Goal: Find specific page/section: Find specific page/section

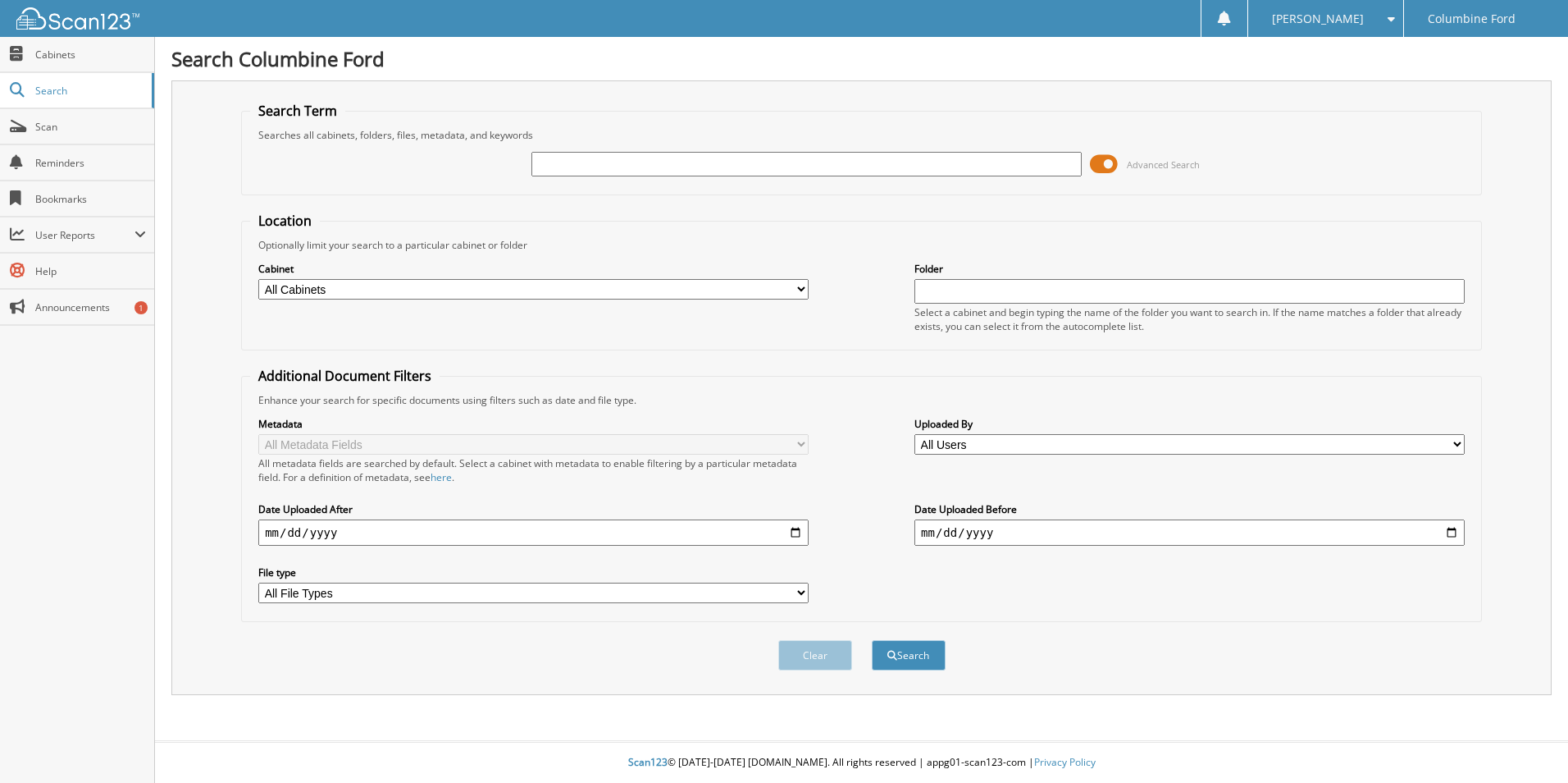
click at [566, 162] on input "text" at bounding box center [806, 164] width 550 height 25
type input "a46492"
click at [871, 640] on button "Search" at bounding box center [908, 654] width 74 height 30
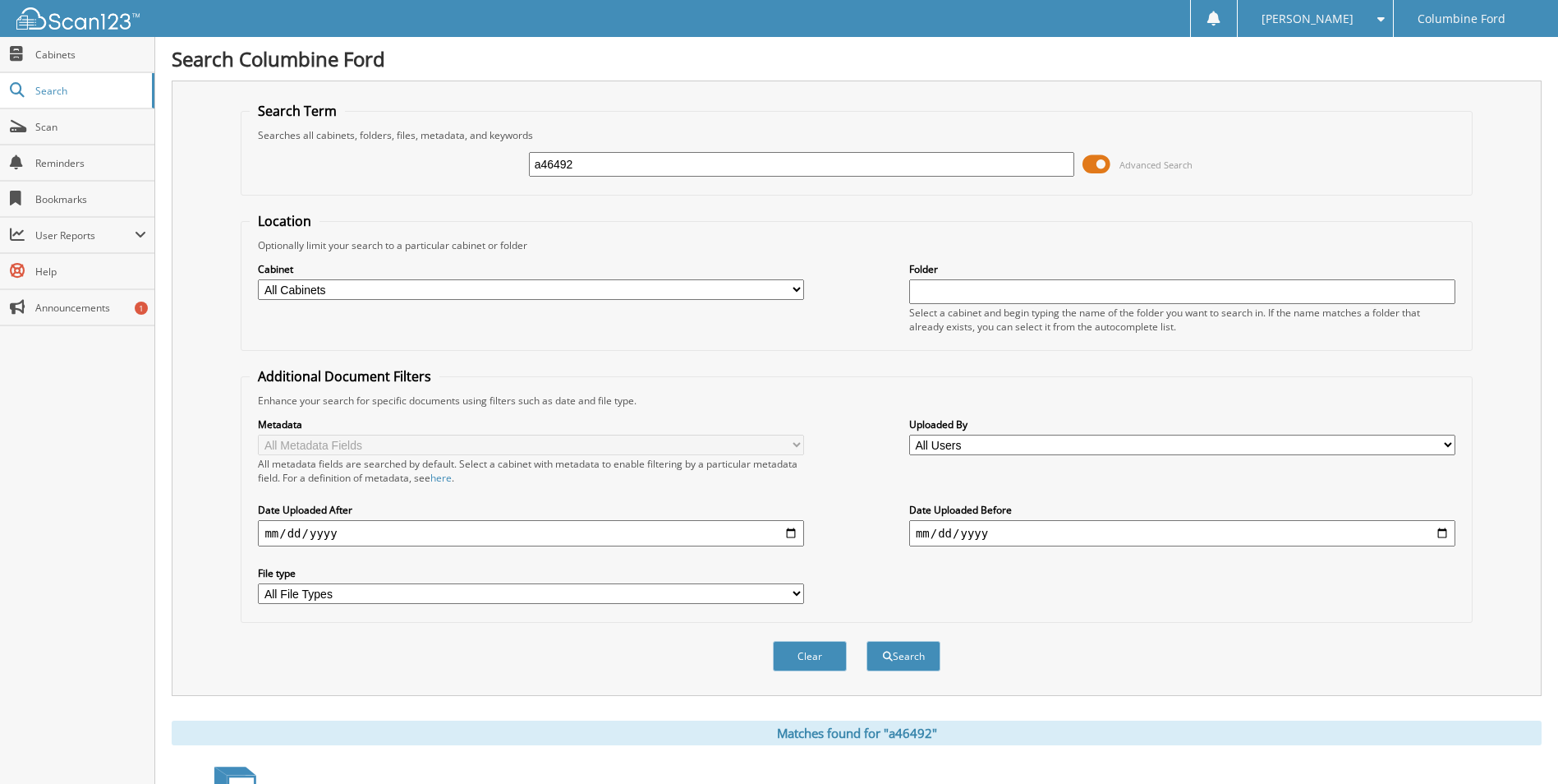
click at [1090, 163] on span at bounding box center [1096, 164] width 28 height 25
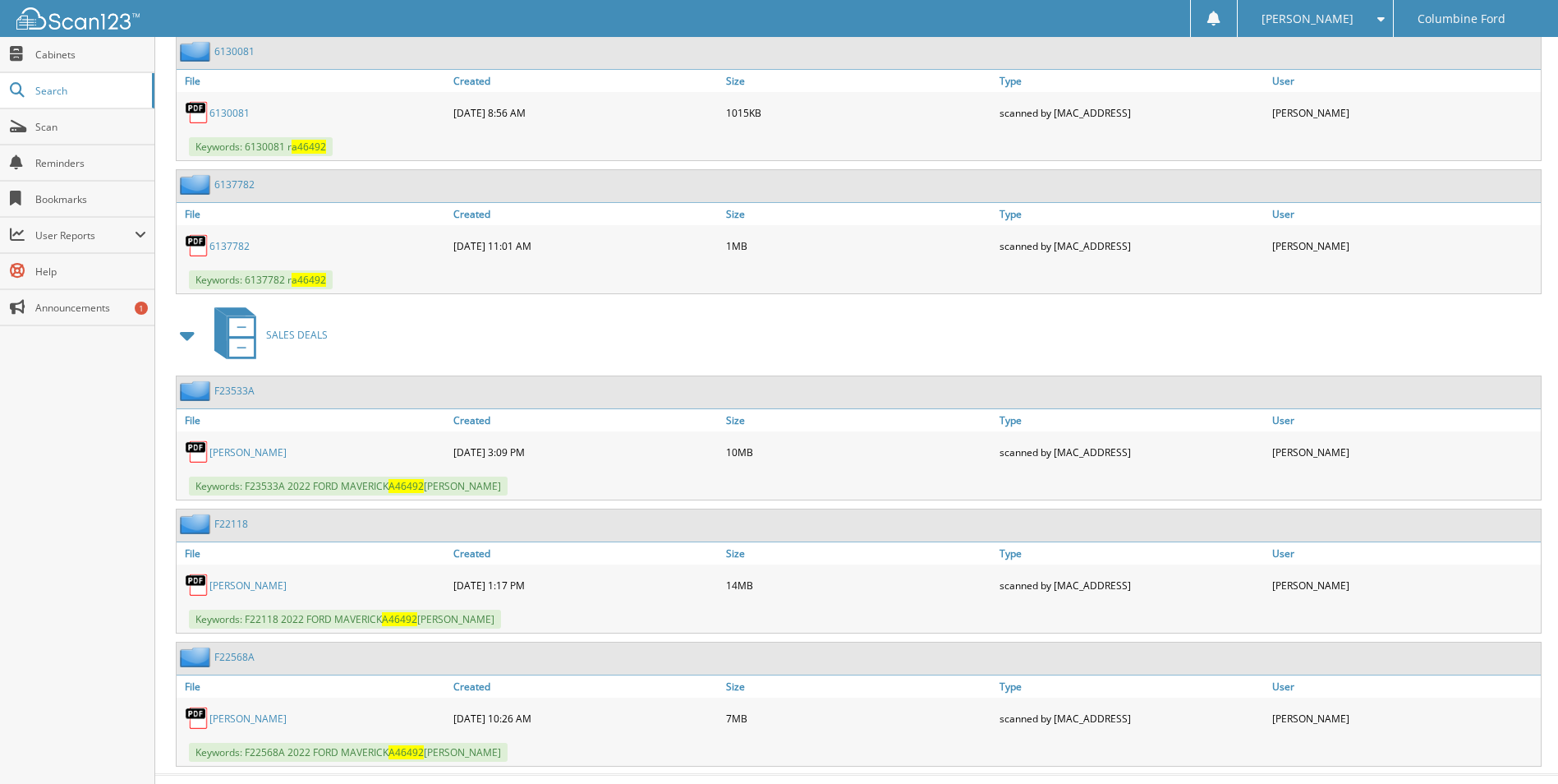
scroll to position [1335, 0]
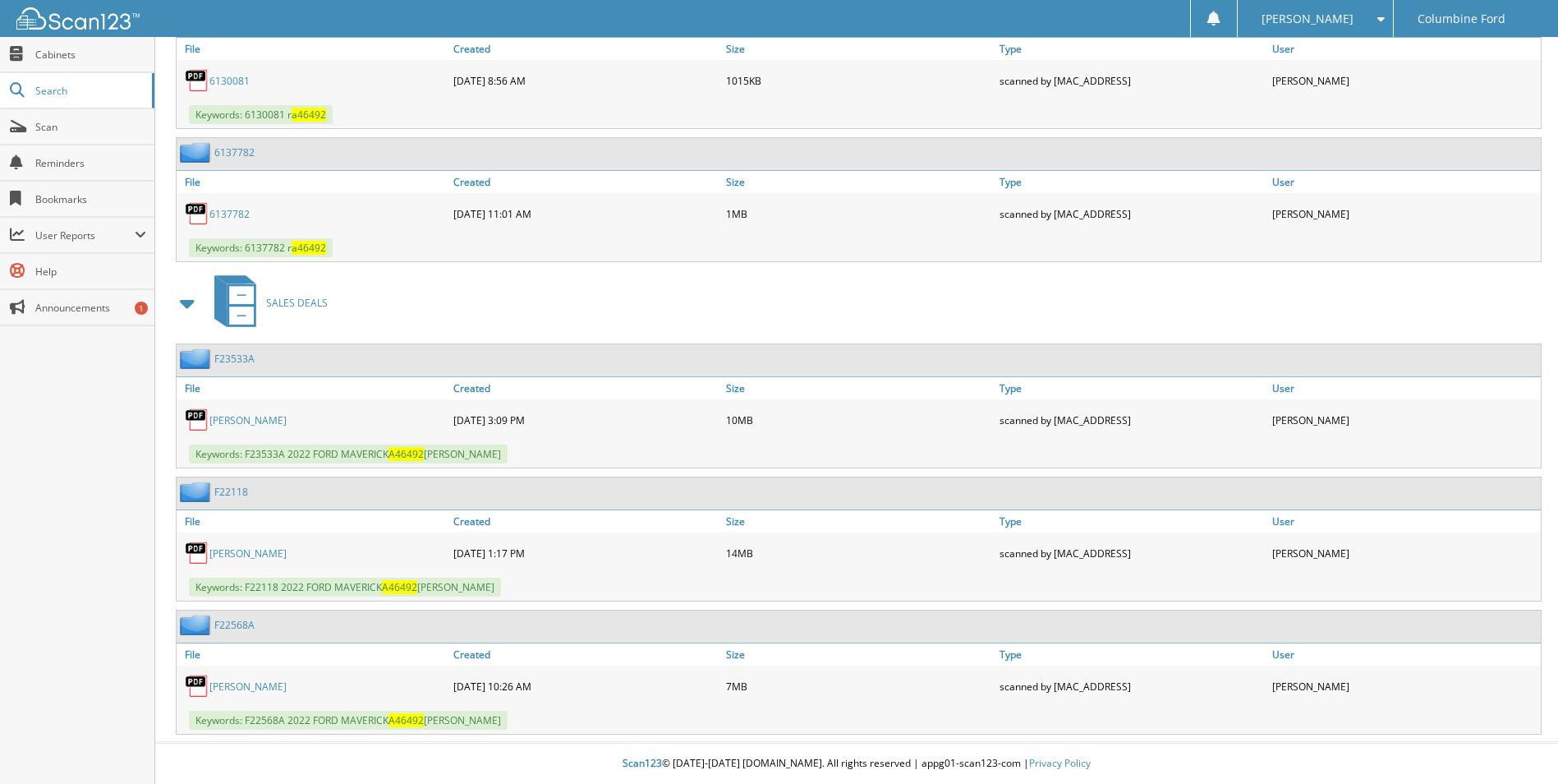
click at [514, 686] on div "12-09-2022 10:26 AM" at bounding box center [586, 686] width 273 height 33
click at [239, 682] on link "ROBI SIFERS" at bounding box center [248, 686] width 77 height 14
click at [65, 86] on span "Search" at bounding box center [90, 91] width 109 height 14
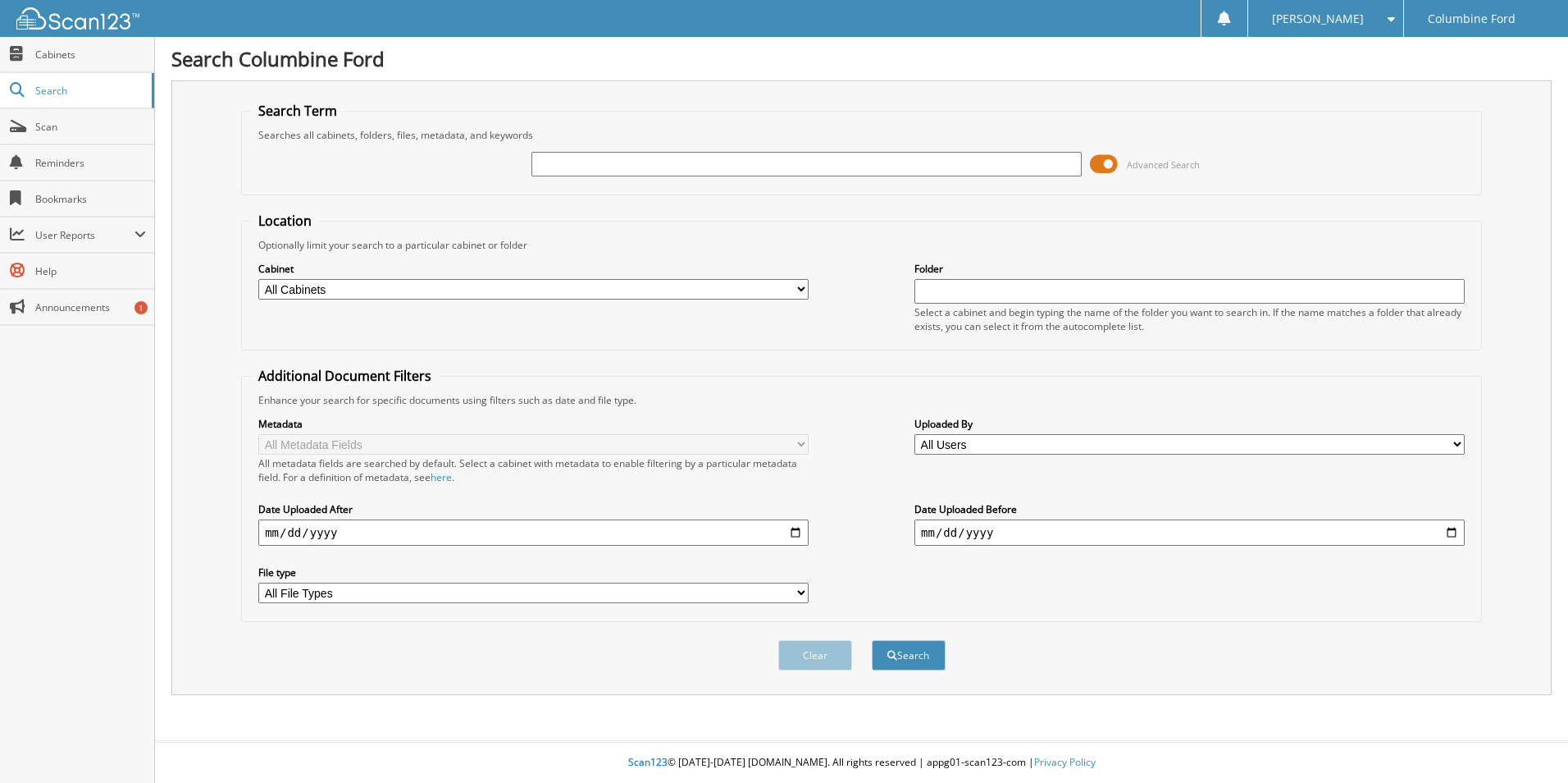
click at [637, 164] on input "text" at bounding box center [806, 164] width 550 height 25
type input "a56187"
click at [871, 640] on button "Search" at bounding box center [908, 654] width 74 height 30
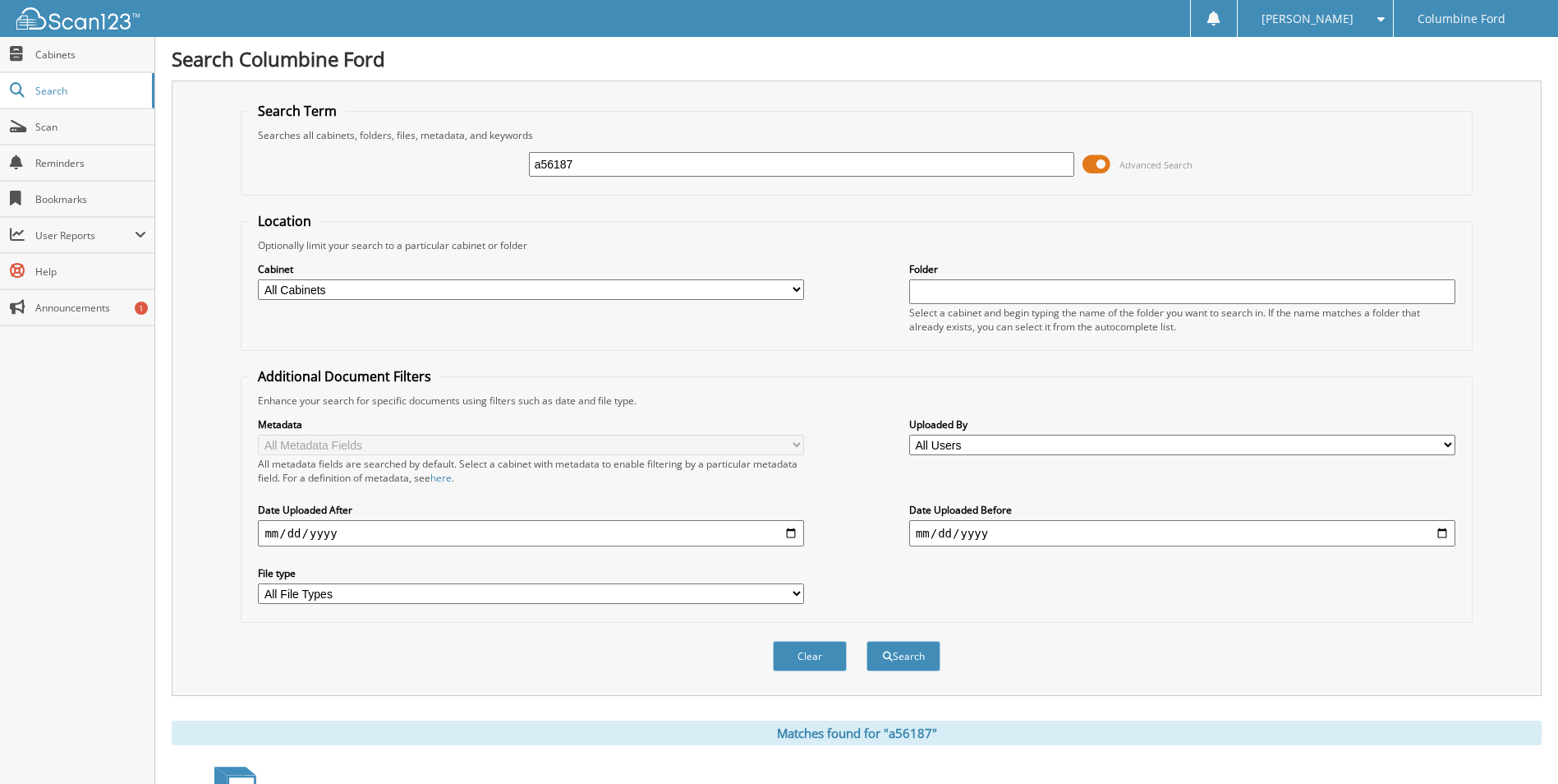
click at [1101, 162] on span at bounding box center [1096, 164] width 28 height 25
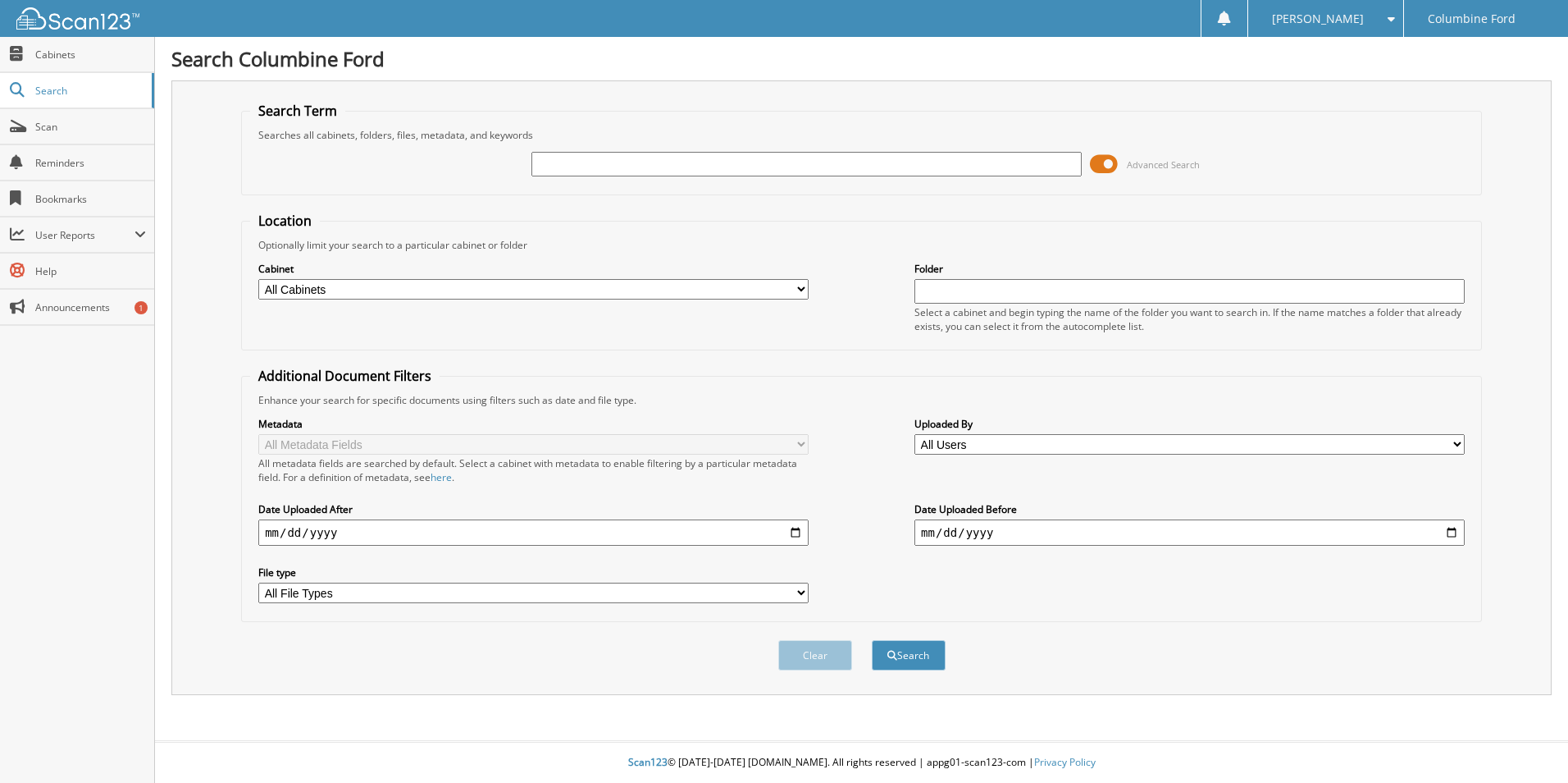
click at [594, 170] on input "text" at bounding box center [806, 164] width 550 height 25
type input "b97318"
click at [871, 640] on button "Search" at bounding box center [908, 654] width 74 height 30
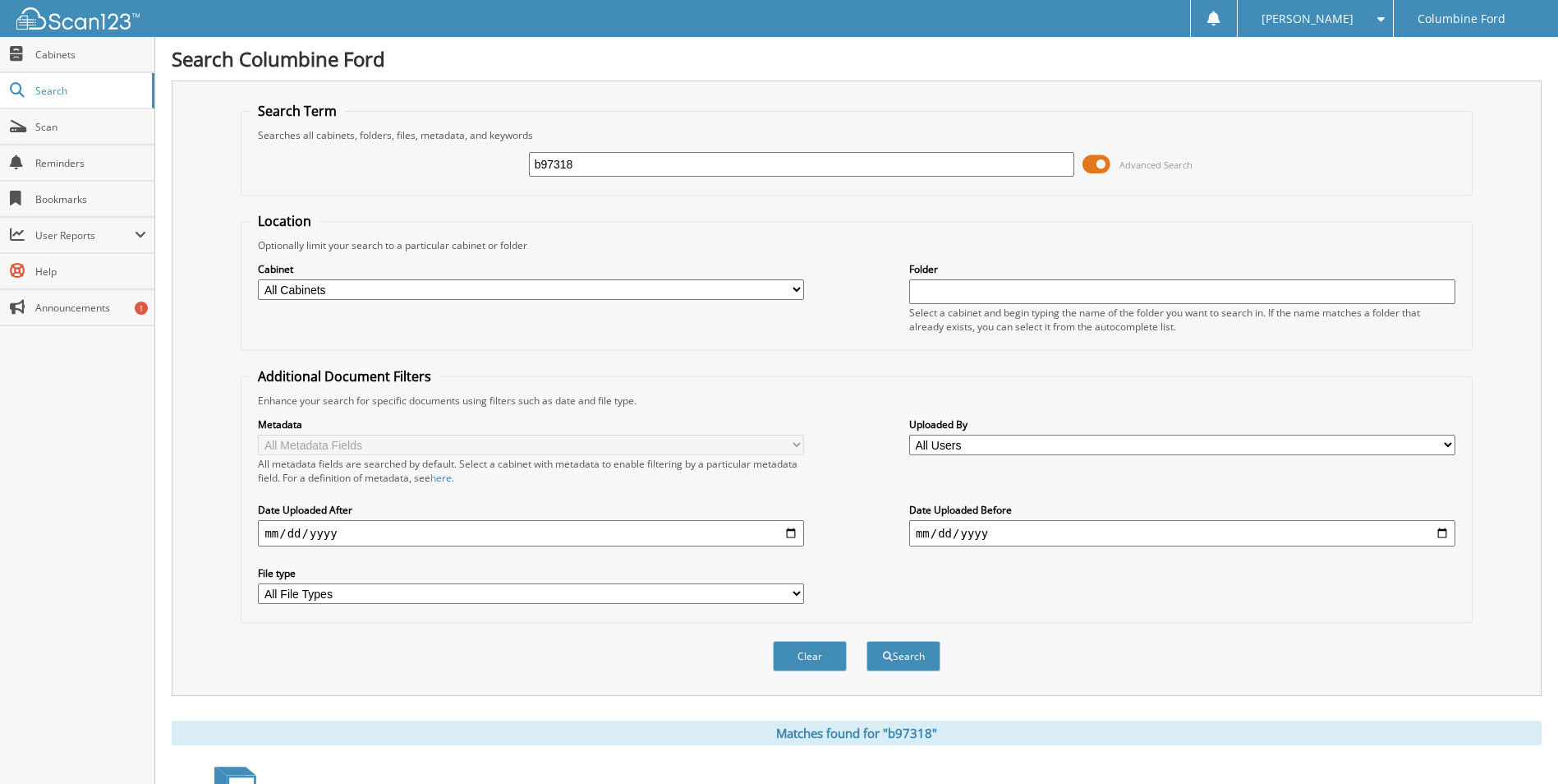
click at [1108, 163] on span at bounding box center [1096, 164] width 28 height 25
